Goal: Information Seeking & Learning: Learn about a topic

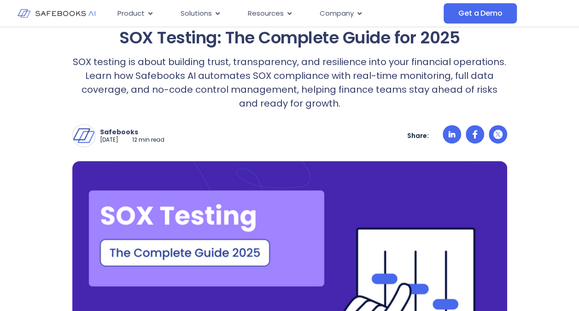
scroll to position [99, 0]
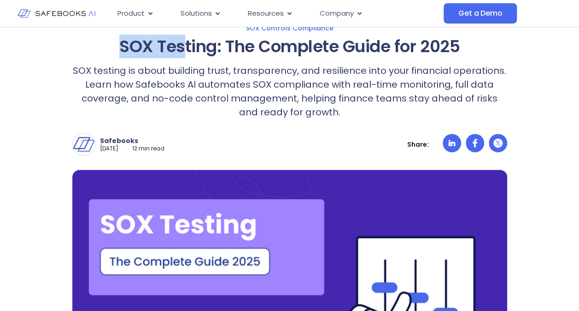
drag, startPoint x: 117, startPoint y: 46, endPoint x: 181, endPoint y: 49, distance: 63.7
click at [181, 49] on h1 "SOX Testing: The Complete Guide for 2025" at bounding box center [289, 46] width 435 height 19
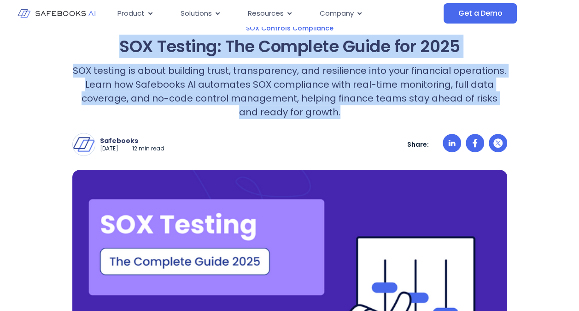
drag, startPoint x: 339, startPoint y: 112, endPoint x: 119, endPoint y: 39, distance: 231.7
click at [119, 39] on div "SOX Testing: The Complete Guide for 2025 SOX testing is about building trust, t…" at bounding box center [289, 78] width 435 height 82
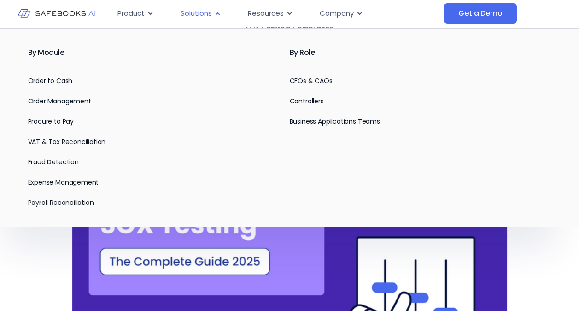
drag, startPoint x: 119, startPoint y: 39, endPoint x: 217, endPoint y: 12, distance: 101.3
click at [217, 12] on button "Close Solutions Open Solutions" at bounding box center [217, 13] width 7 height 11
click at [44, 120] on link "Procure to Pay" at bounding box center [51, 121] width 46 height 9
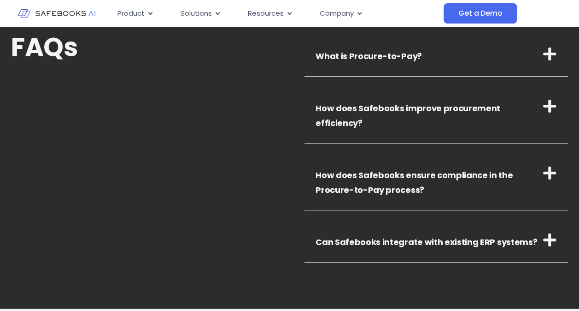
scroll to position [1718, 0]
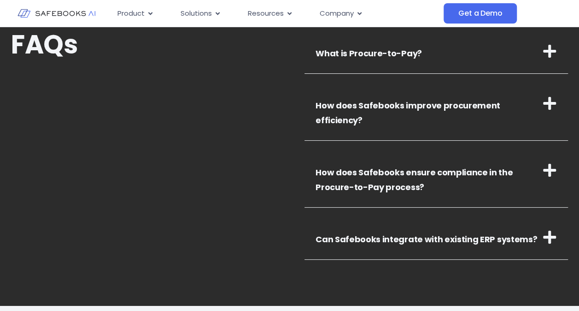
click at [553, 163] on icon at bounding box center [549, 170] width 15 height 15
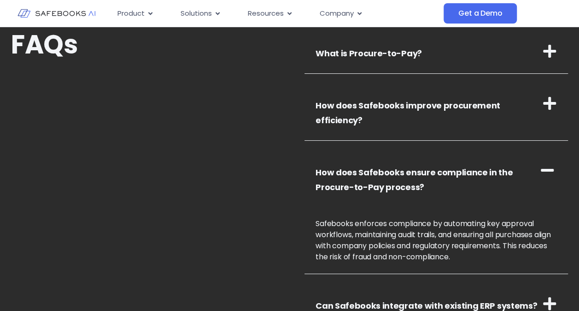
click at [288, 192] on div "FAQs What is Procure-to-Pay? Procure-to-Pay is an integrated process that manag…" at bounding box center [289, 177] width 557 height 389
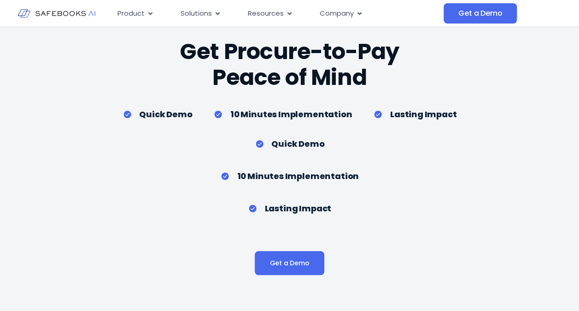
scroll to position [2109, 0]
